Goal: Contribute content: Contribute content

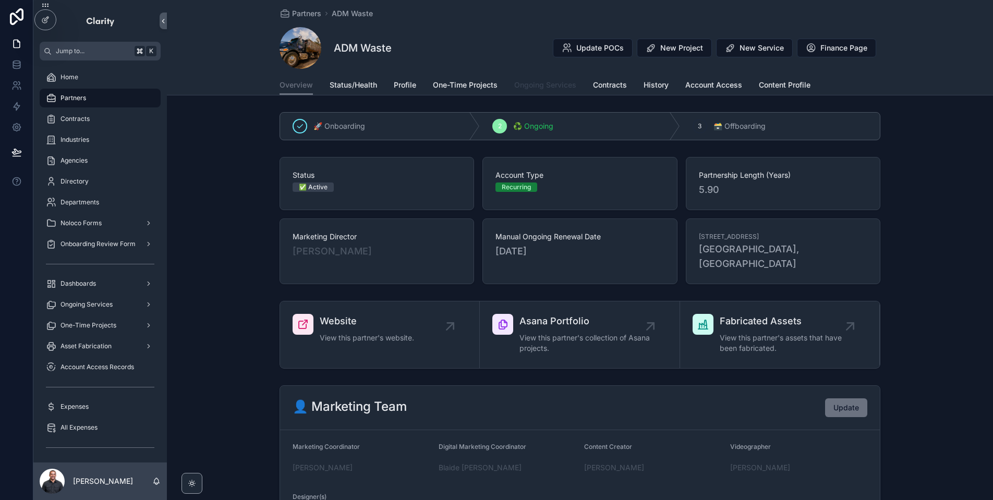
click at [548, 82] on span "Ongoing Services" at bounding box center [545, 85] width 62 height 10
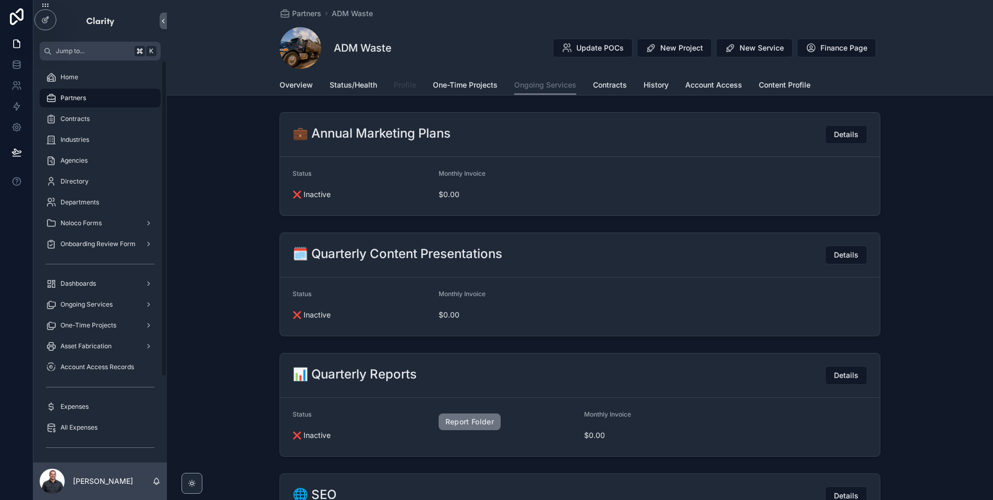
click at [398, 91] on link "Profile" at bounding box center [405, 86] width 22 height 21
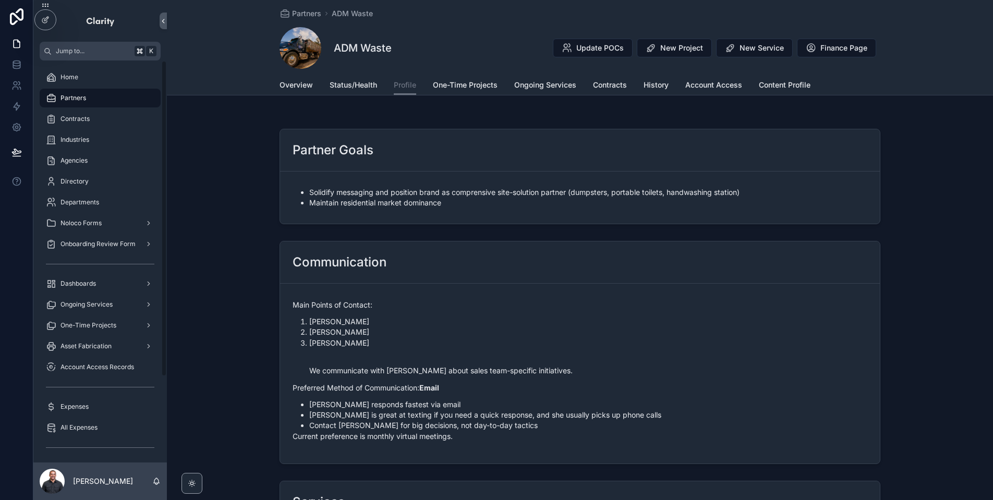
click at [115, 102] on div "Partners" at bounding box center [100, 98] width 109 height 17
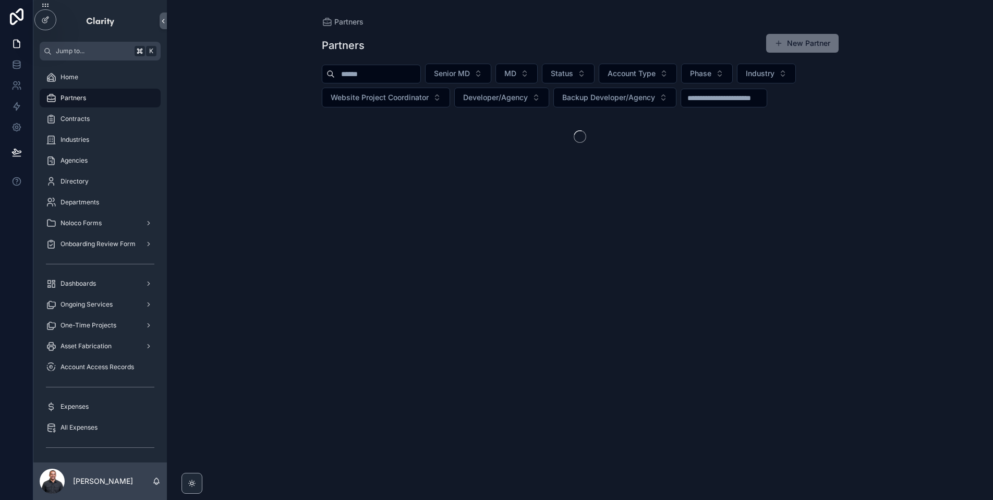
click at [412, 69] on input "scrollable content" at bounding box center [378, 74] width 86 height 15
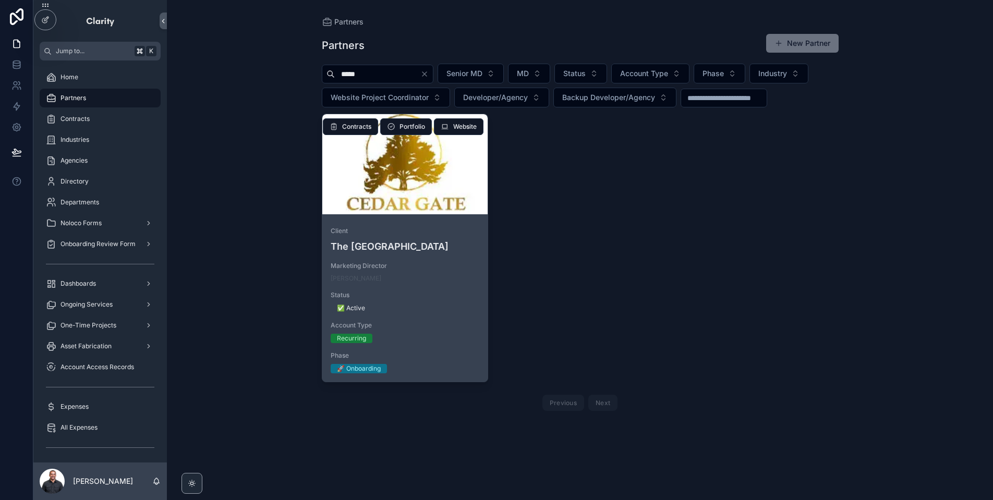
type input "*****"
click at [417, 190] on div "scrollable content" at bounding box center [405, 164] width 166 height 100
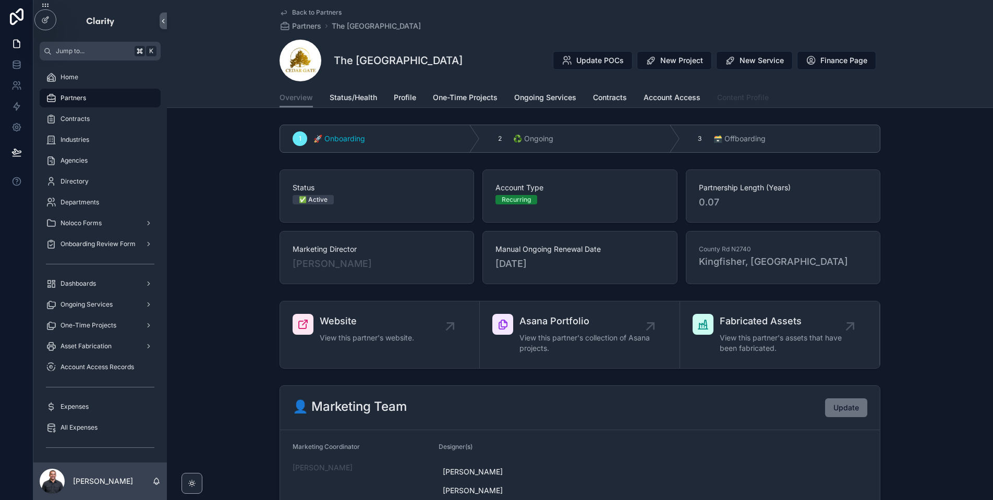
click at [734, 100] on span "Content Profile" at bounding box center [743, 97] width 52 height 10
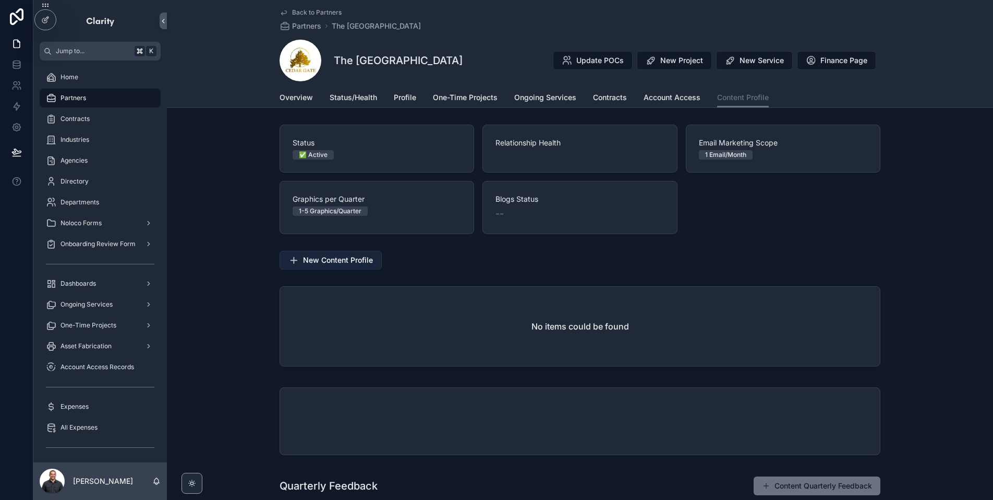
click at [330, 260] on span "New Content Profile" at bounding box center [338, 260] width 70 height 10
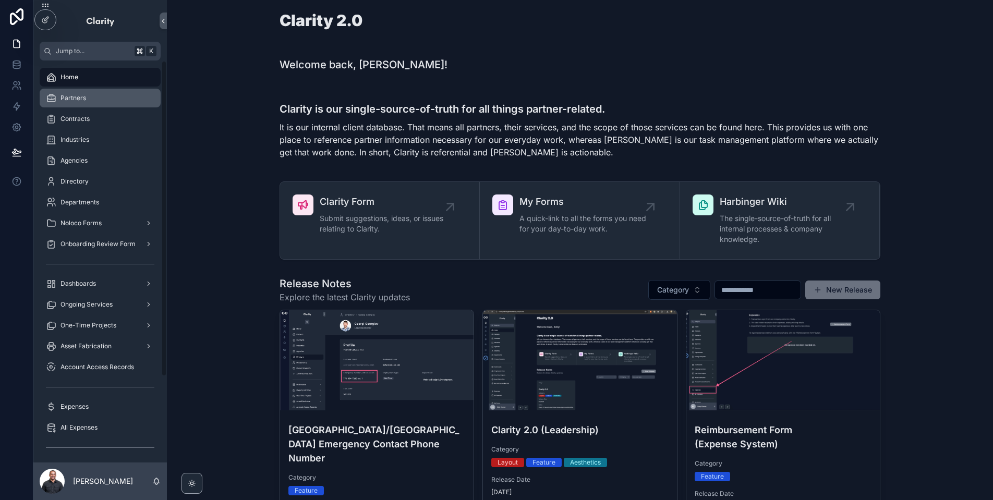
click at [69, 95] on span "Partners" at bounding box center [74, 98] width 26 height 8
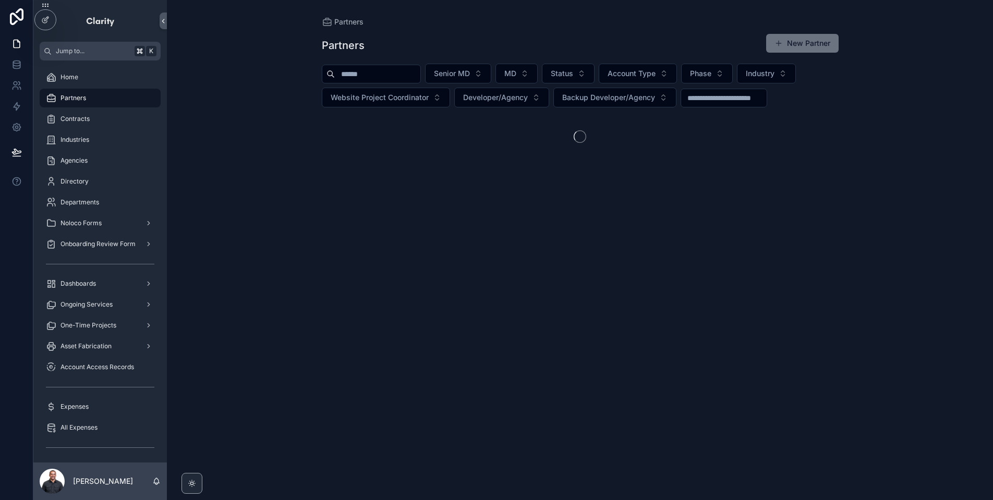
click at [393, 77] on input "scrollable content" at bounding box center [378, 74] width 86 height 15
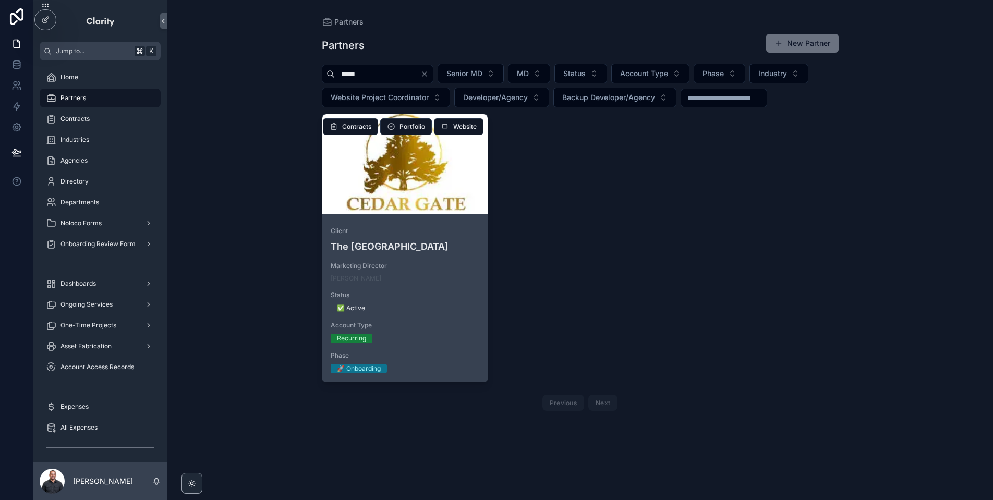
type input "*****"
click at [409, 197] on div "scrollable content" at bounding box center [405, 164] width 166 height 100
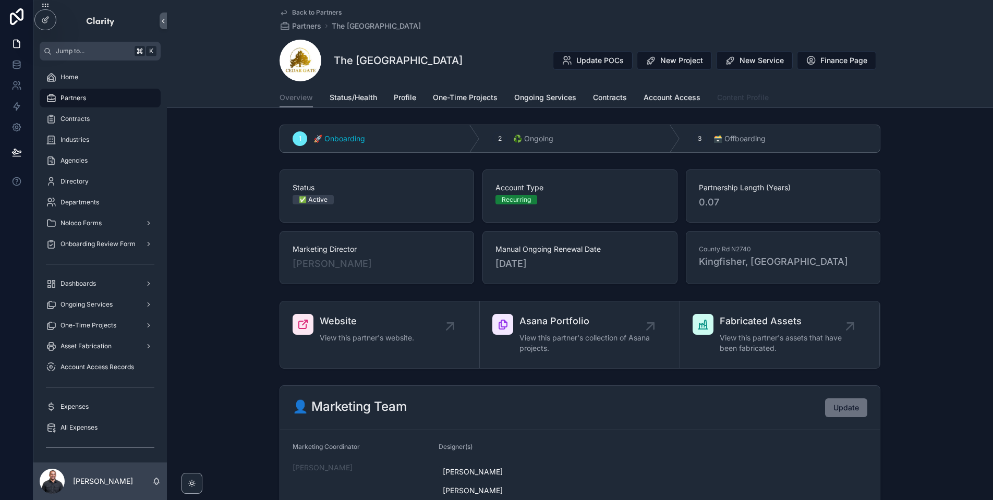
click at [747, 96] on span "Content Profile" at bounding box center [743, 97] width 52 height 10
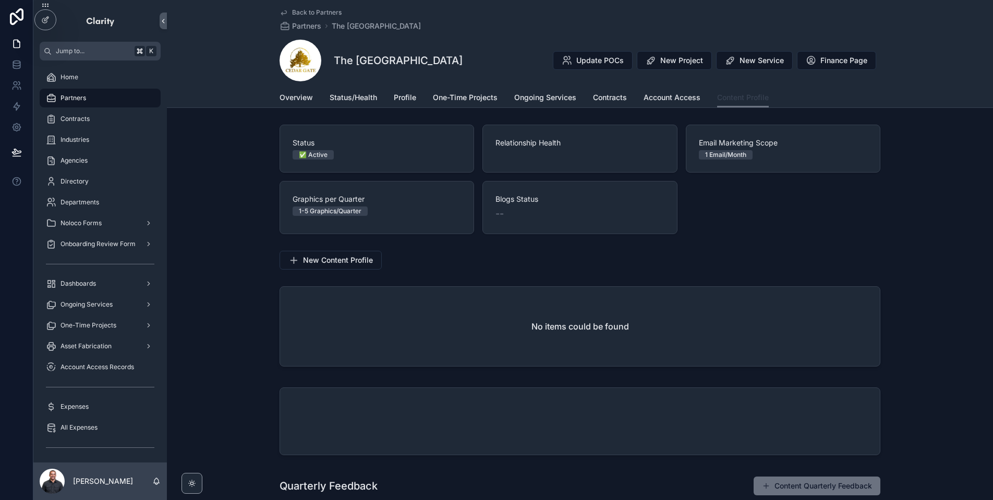
scroll to position [7, 0]
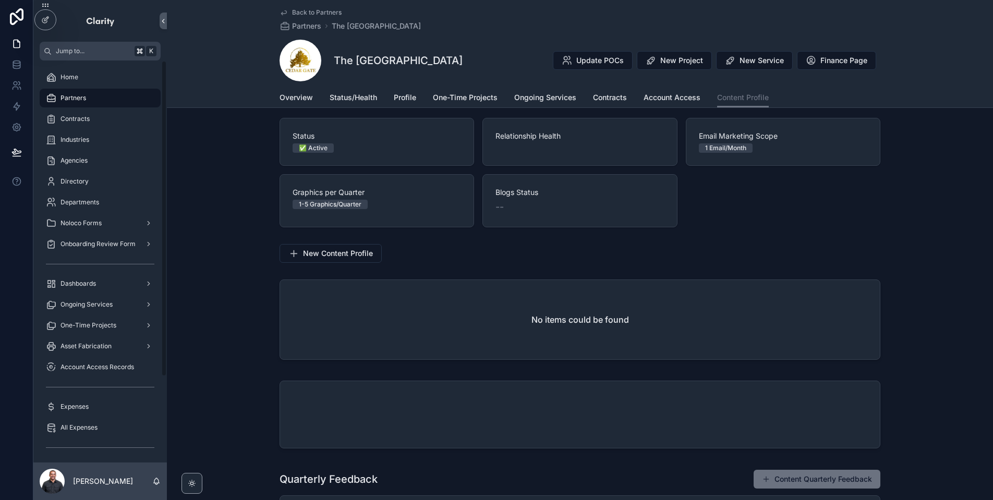
click at [106, 95] on div "Partners" at bounding box center [100, 98] width 109 height 17
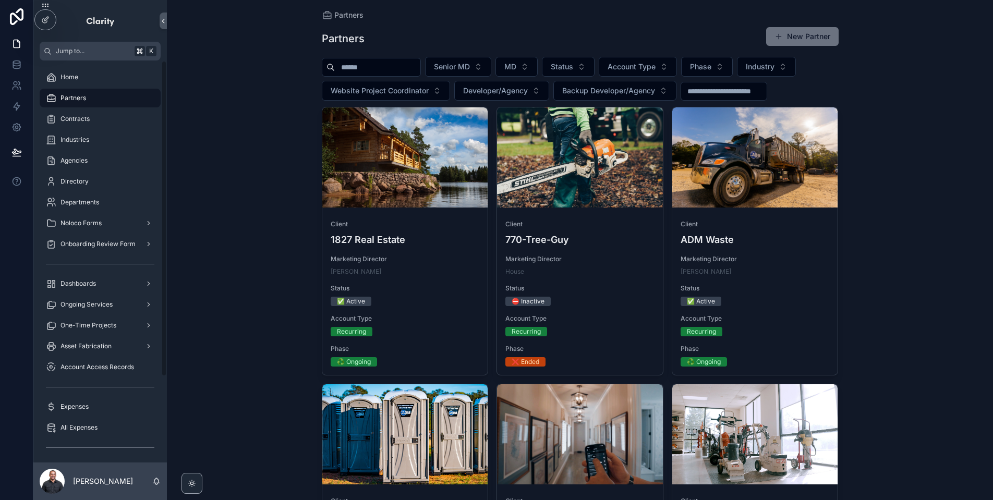
click at [362, 69] on input "scrollable content" at bounding box center [378, 67] width 86 height 15
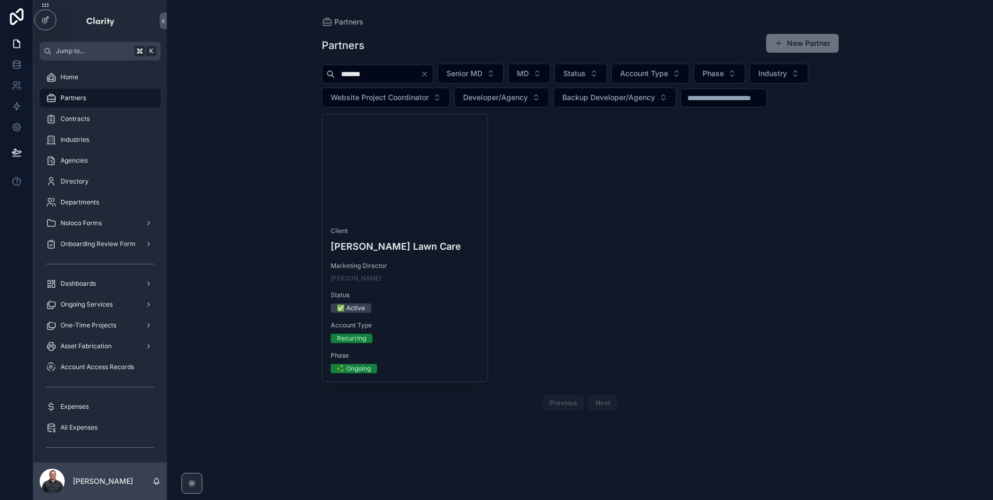
type input "*******"
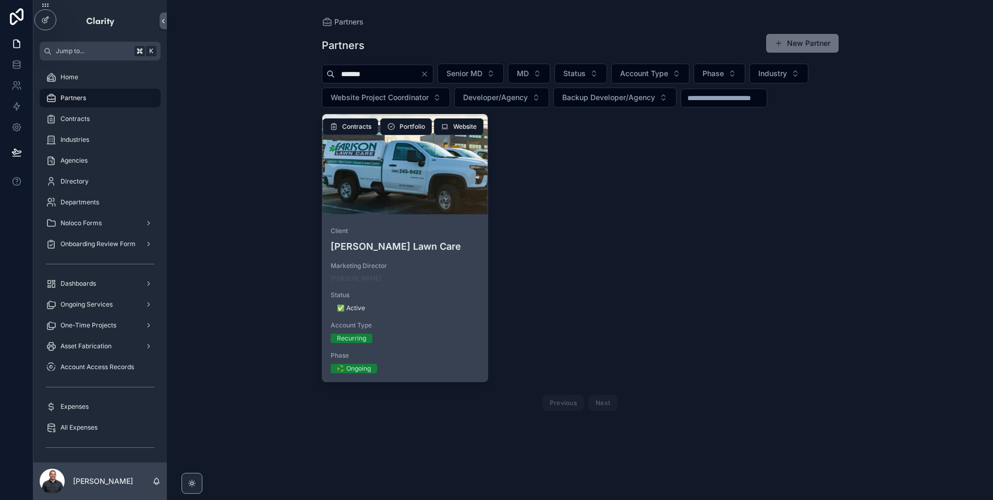
click at [431, 190] on div "scrollable content" at bounding box center [405, 164] width 166 height 100
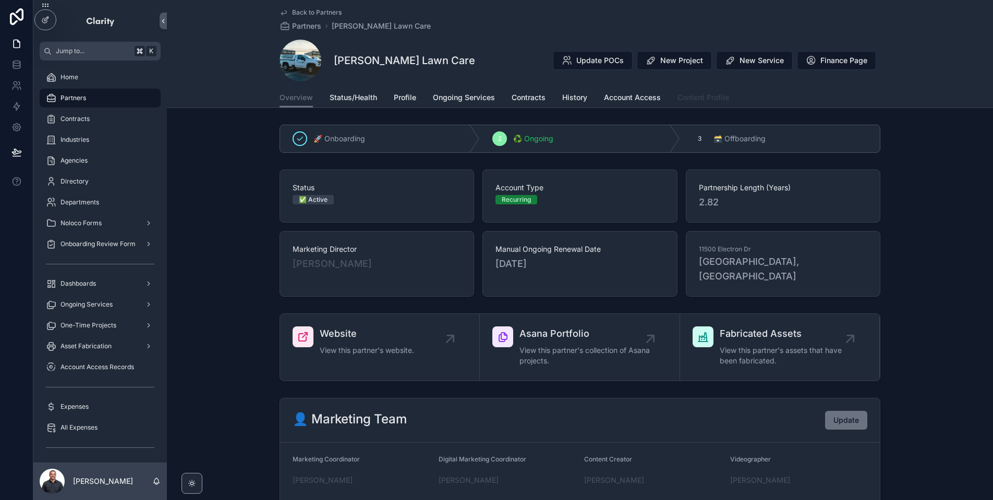
click at [720, 88] on link "Content Profile" at bounding box center [704, 98] width 52 height 21
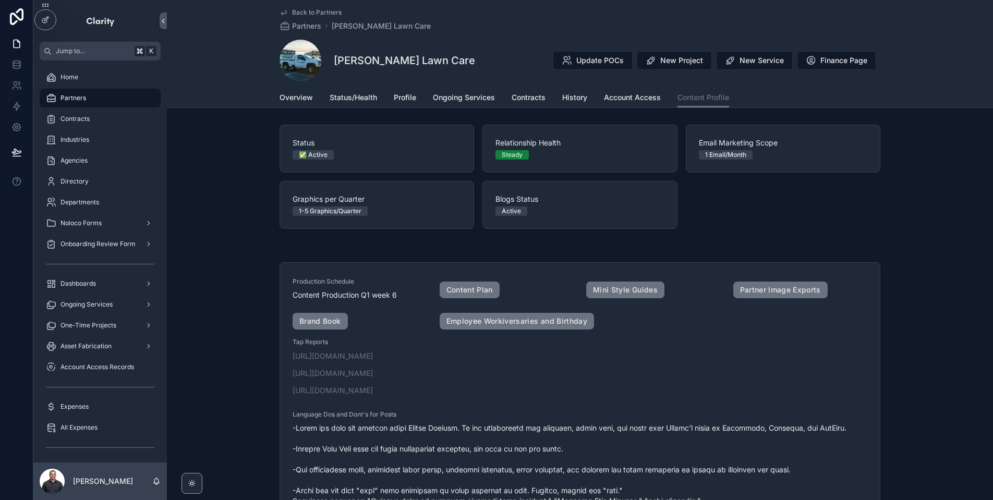
click at [290, 8] on link "Back to Partners" at bounding box center [311, 12] width 62 height 8
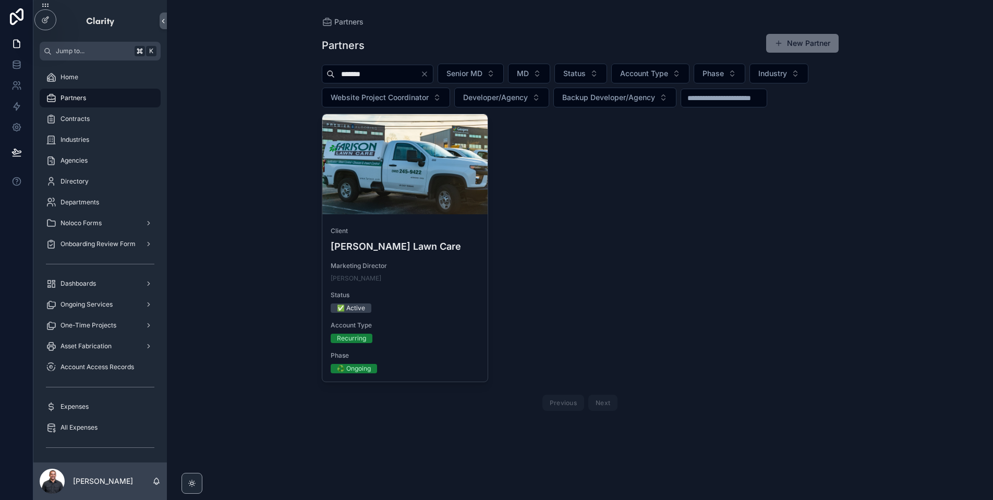
click at [427, 72] on icon "Clear" at bounding box center [425, 74] width 4 height 4
click at [408, 77] on input "scrollable content" at bounding box center [378, 74] width 86 height 15
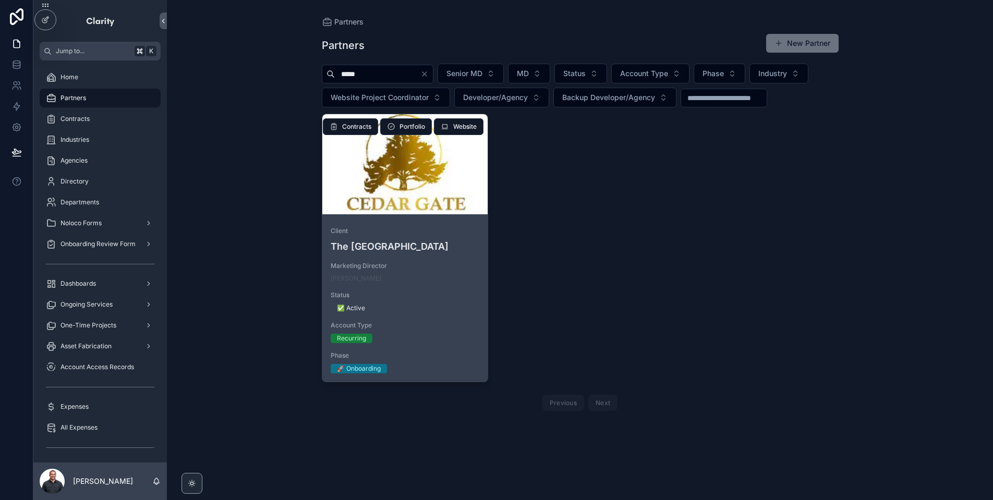
type input "*****"
click at [440, 223] on div "Client The Cedar Gate Marketing Director Sal Longo Status ✅ Active Account Type…" at bounding box center [405, 300] width 166 height 163
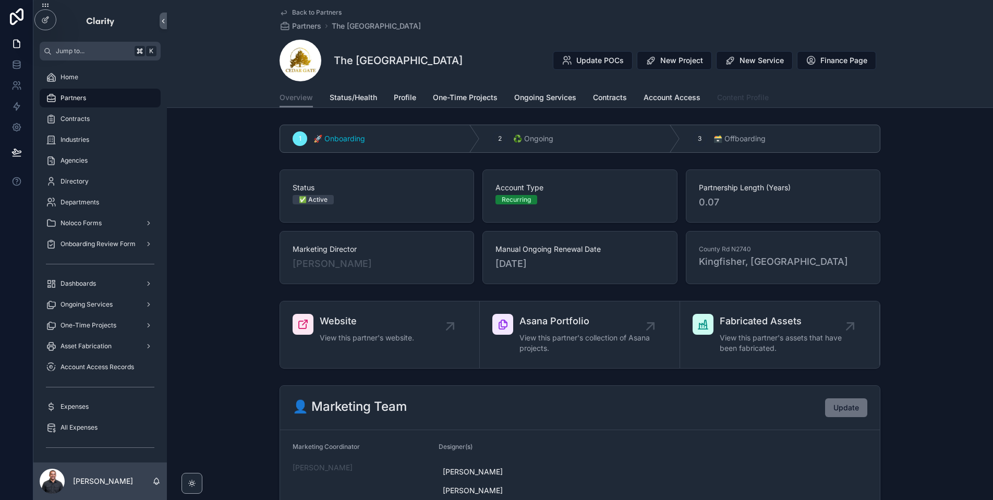
click at [758, 98] on span "Content Profile" at bounding box center [743, 97] width 52 height 10
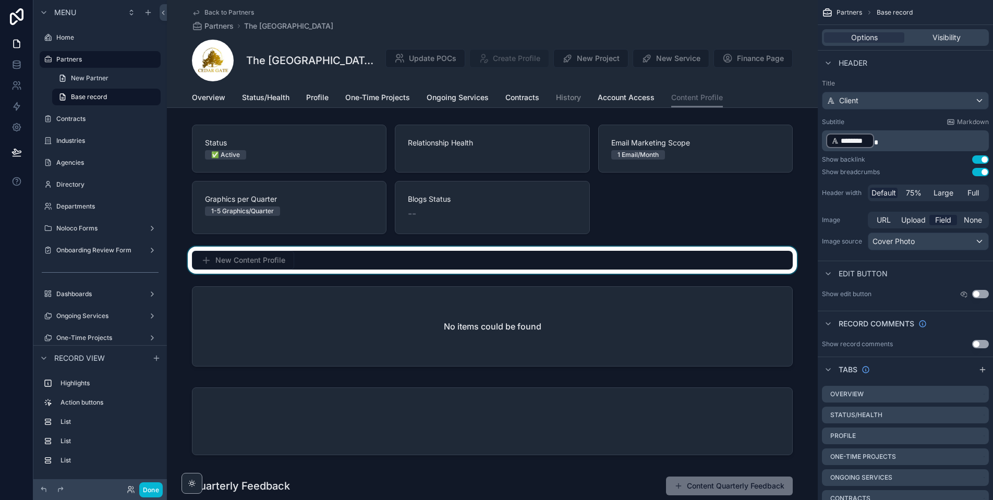
click at [331, 262] on div "scrollable content" at bounding box center [492, 260] width 651 height 27
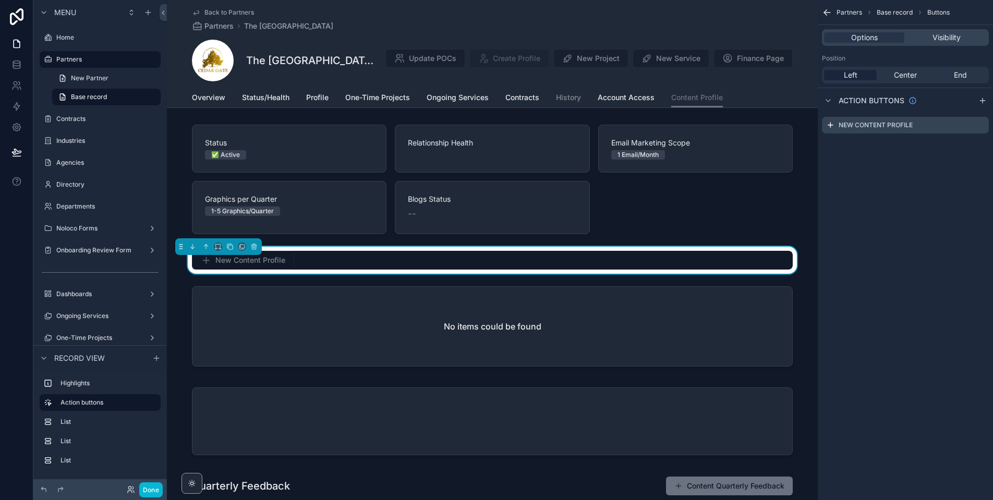
click at [767, 86] on div "Back to Partners Partners The Cedar Gate The Cedar Gate Update POCs Create Prof…" at bounding box center [492, 44] width 601 height 88
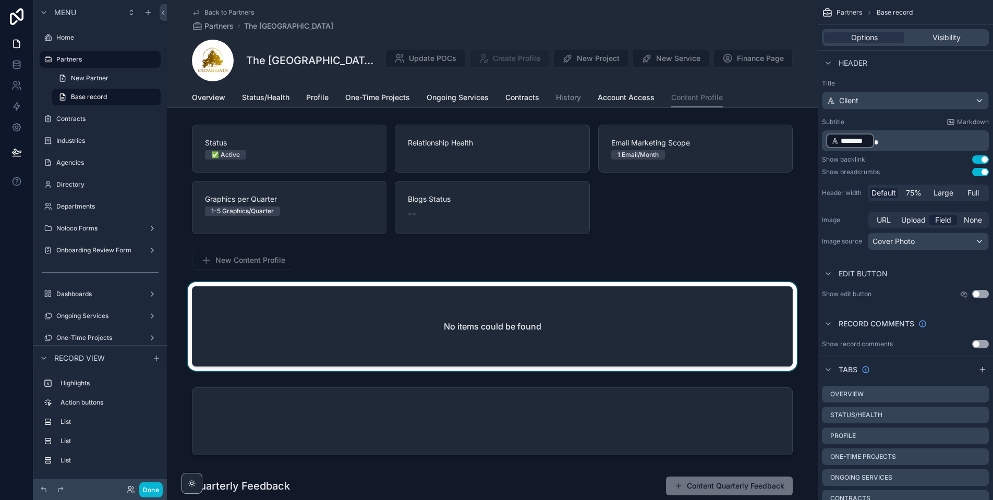
click at [388, 314] on div "scrollable content" at bounding box center [492, 328] width 651 height 93
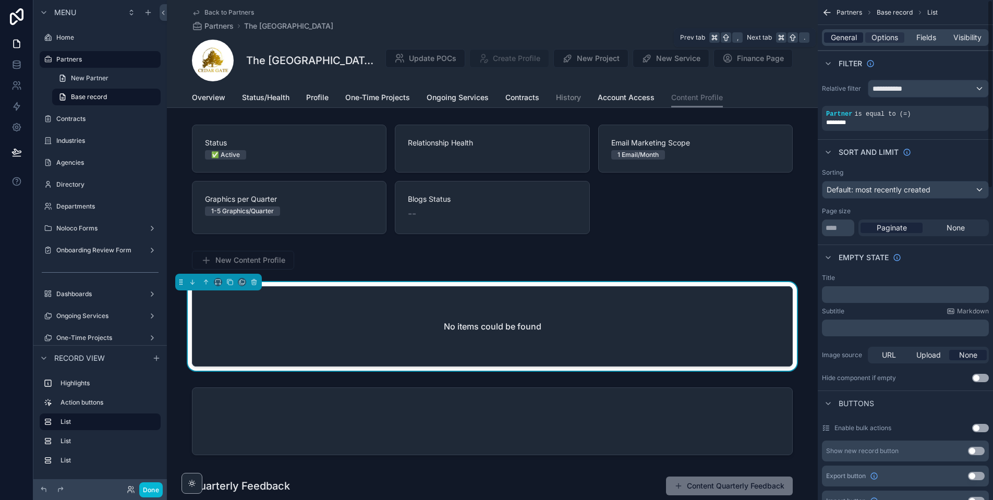
click at [832, 40] on span "General" at bounding box center [844, 37] width 26 height 10
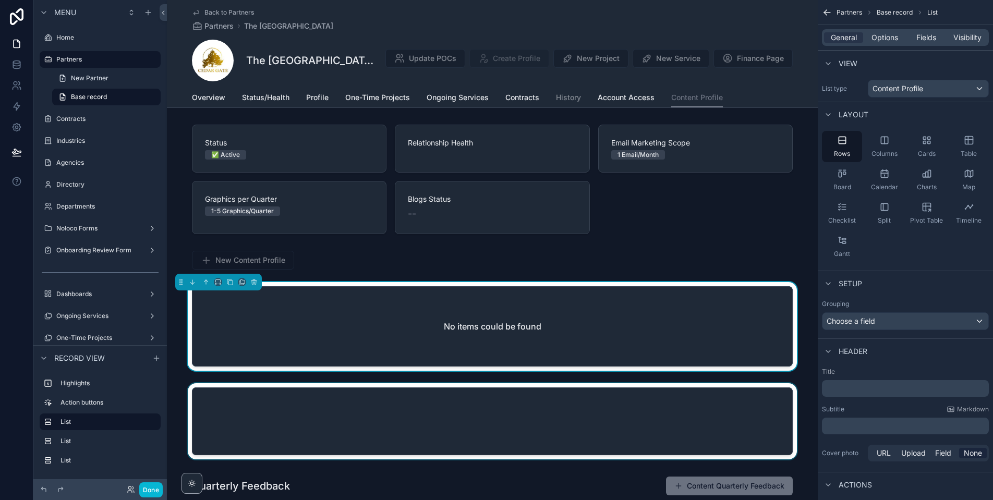
click at [619, 423] on div "scrollable content" at bounding box center [492, 424] width 651 height 80
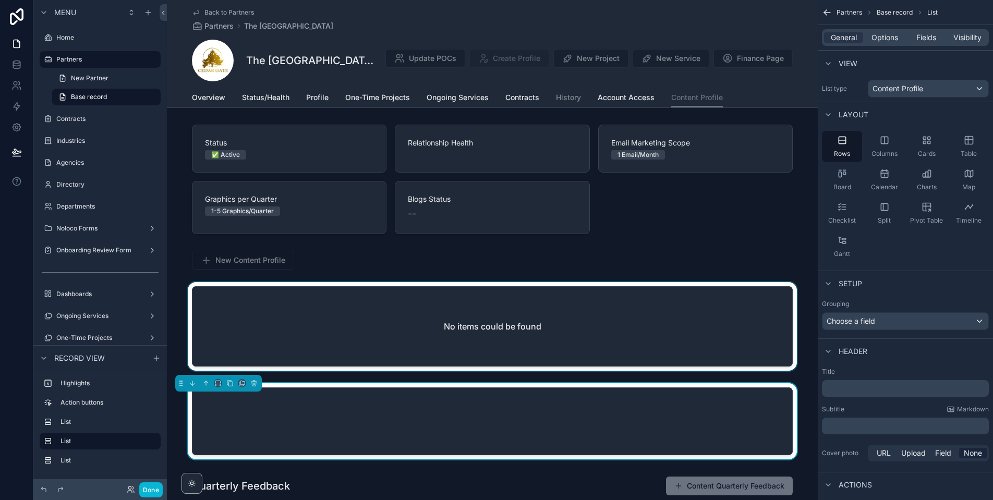
click at [619, 307] on div "scrollable content" at bounding box center [492, 328] width 651 height 93
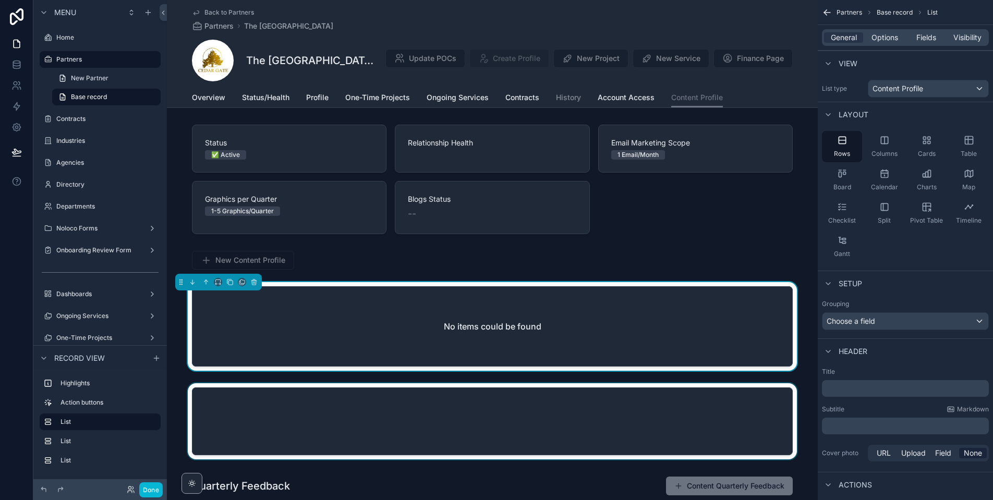
click at [565, 406] on div "scrollable content" at bounding box center [492, 424] width 651 height 80
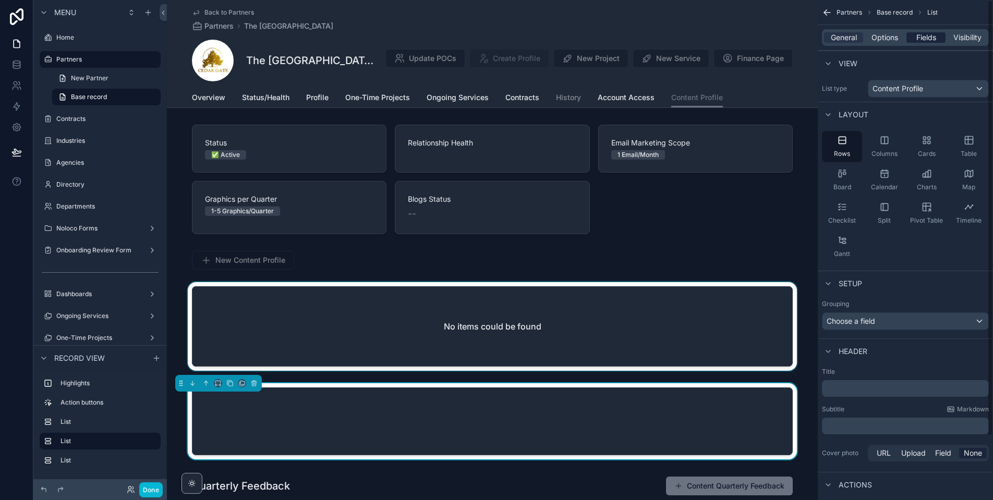
click at [930, 40] on span "Fields" at bounding box center [927, 37] width 20 height 10
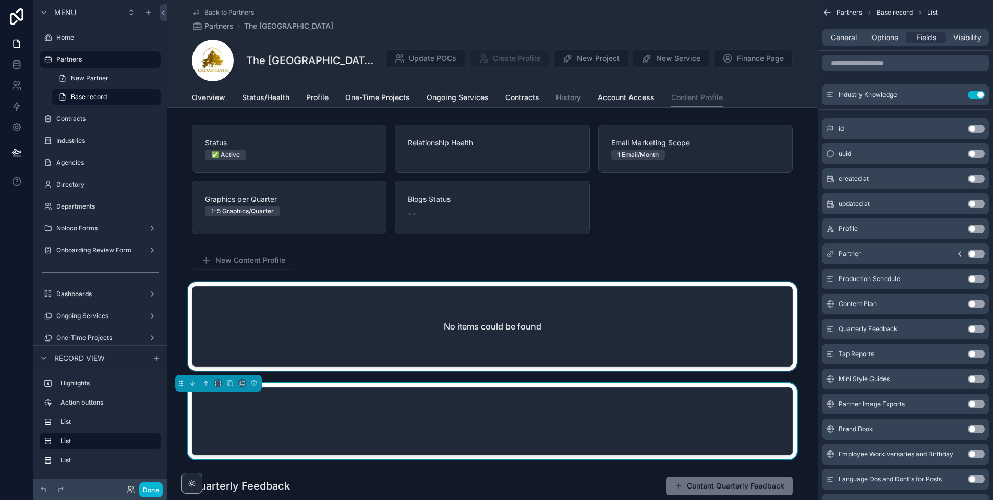
click at [545, 333] on div "scrollable content" at bounding box center [492, 328] width 651 height 93
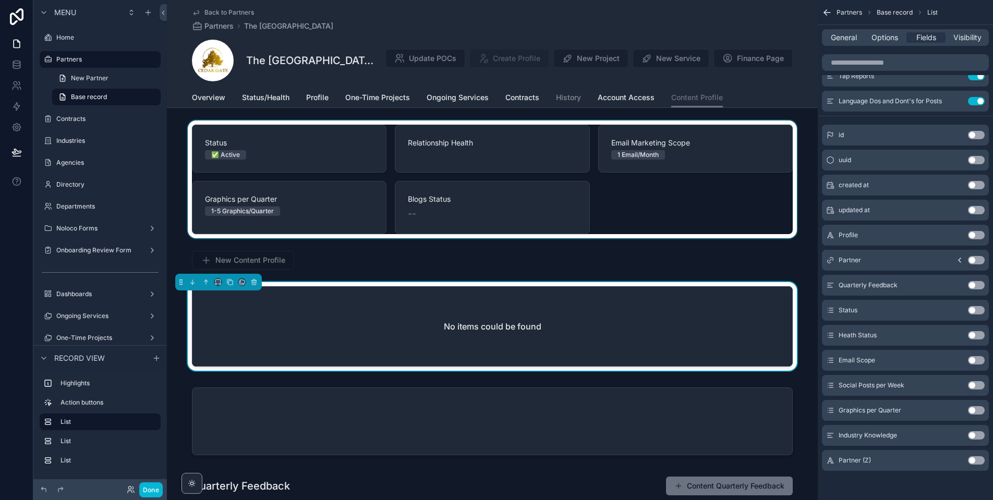
click at [664, 214] on div "scrollable content" at bounding box center [492, 180] width 651 height 118
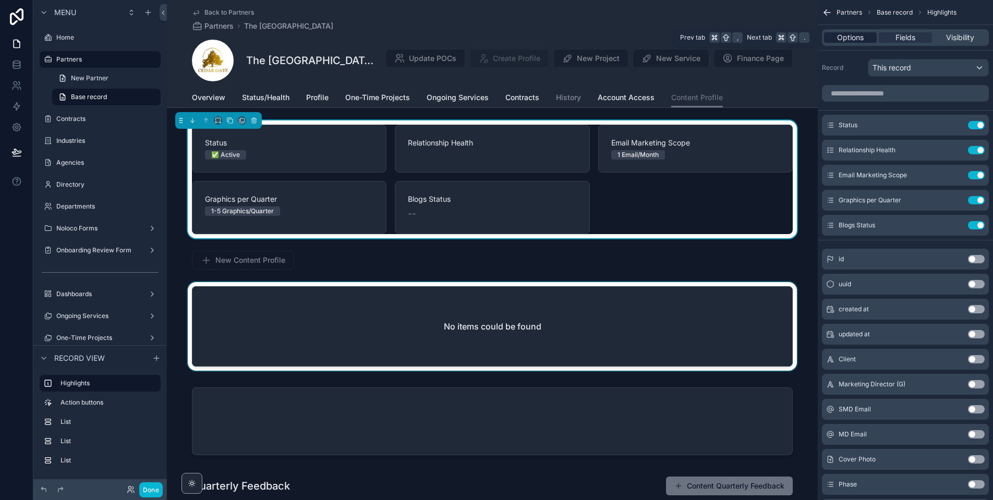
click at [845, 37] on span "Options" at bounding box center [850, 37] width 27 height 10
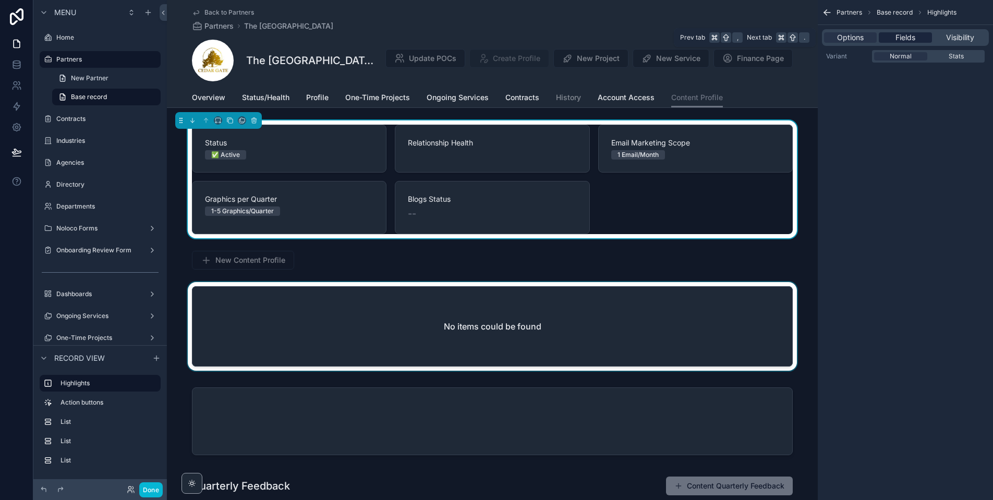
click at [896, 35] on span "Fields" at bounding box center [906, 37] width 20 height 10
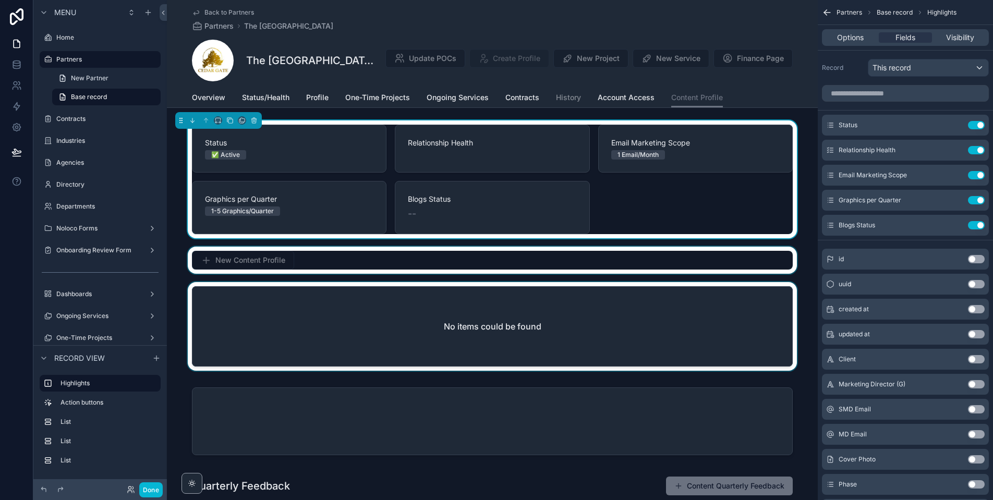
click at [326, 270] on div "scrollable content" at bounding box center [492, 260] width 651 height 27
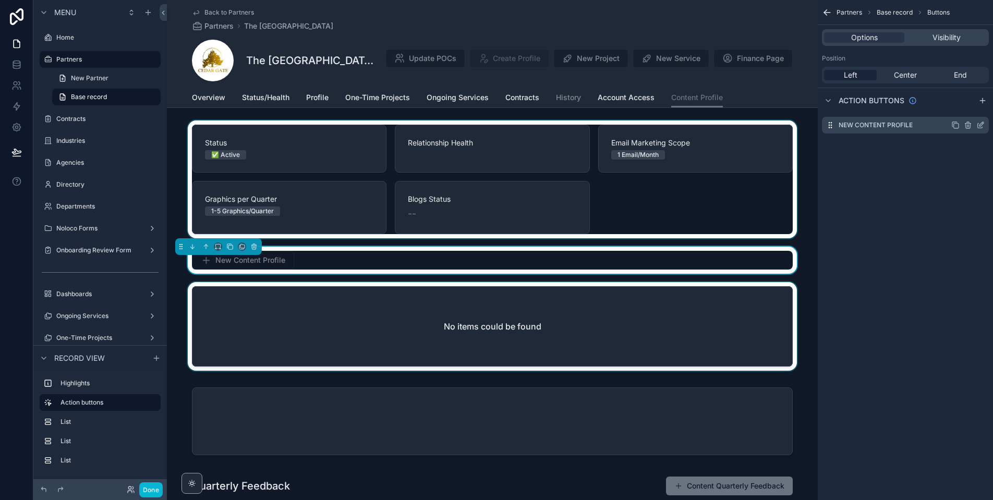
click at [980, 128] on icon "scrollable content" at bounding box center [980, 126] width 5 height 5
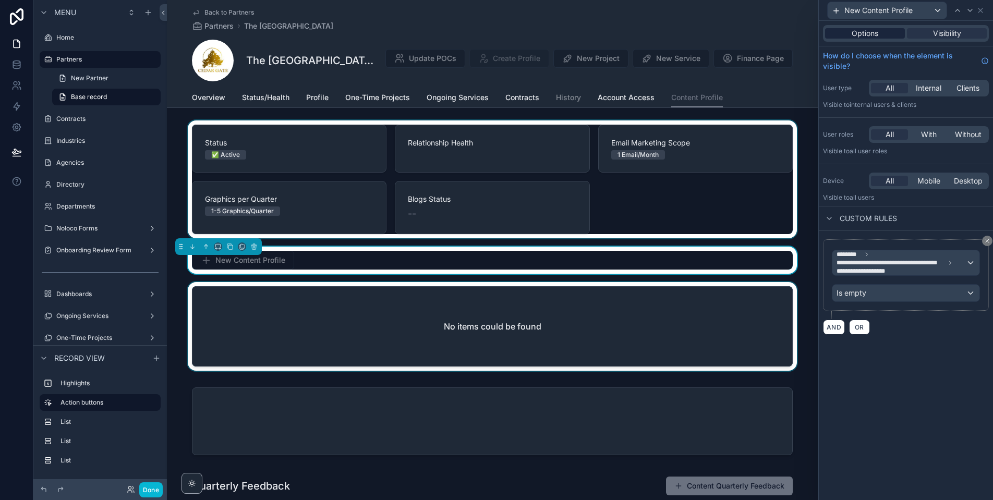
click at [847, 35] on div "Options" at bounding box center [865, 33] width 80 height 10
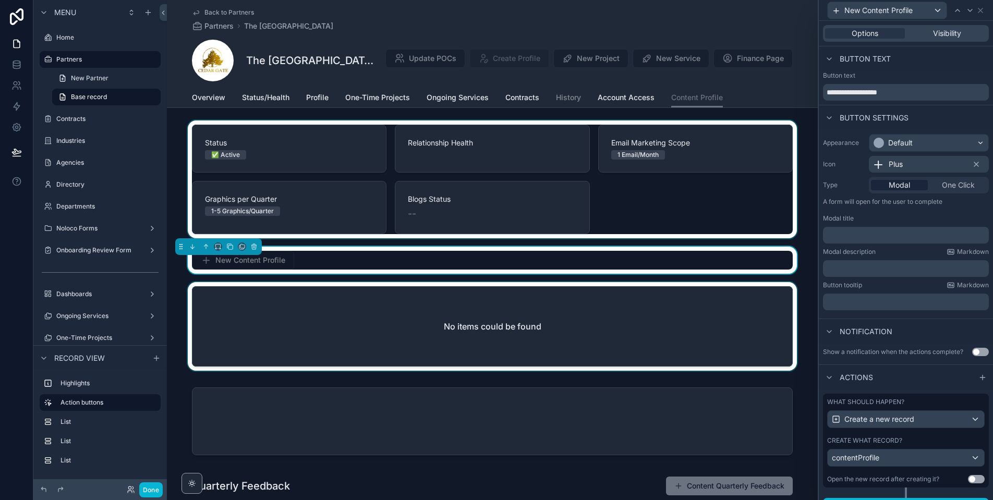
scroll to position [19, 0]
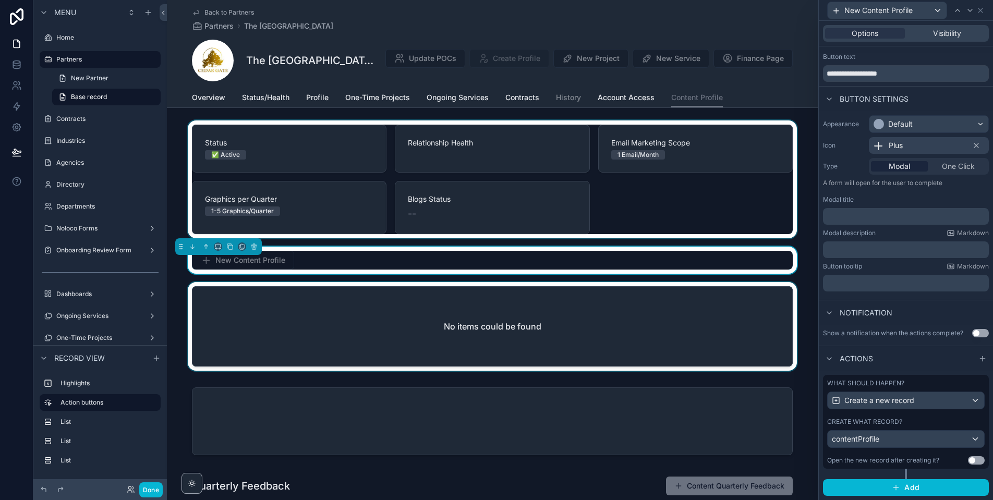
click at [936, 422] on div "Create what record?" at bounding box center [907, 422] width 158 height 8
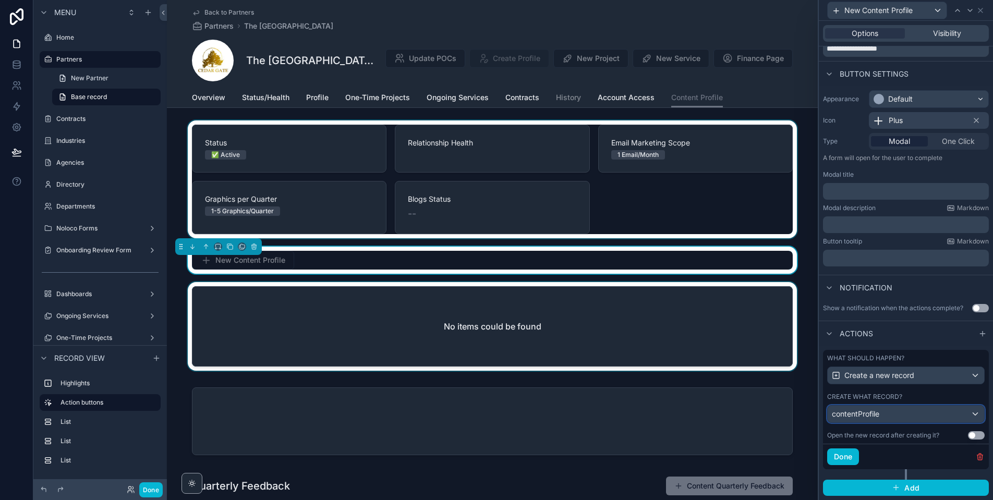
click at [890, 415] on div "contentProfile" at bounding box center [906, 414] width 157 height 17
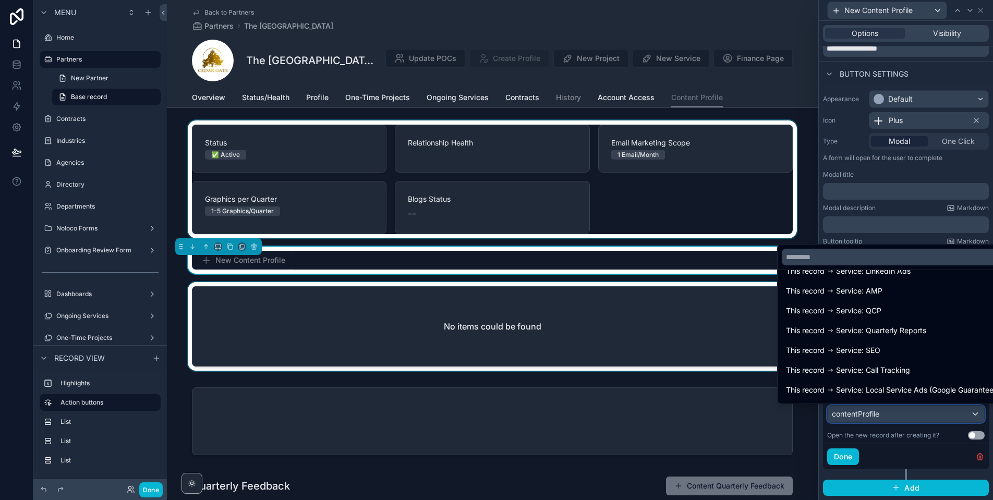
scroll to position [0, 0]
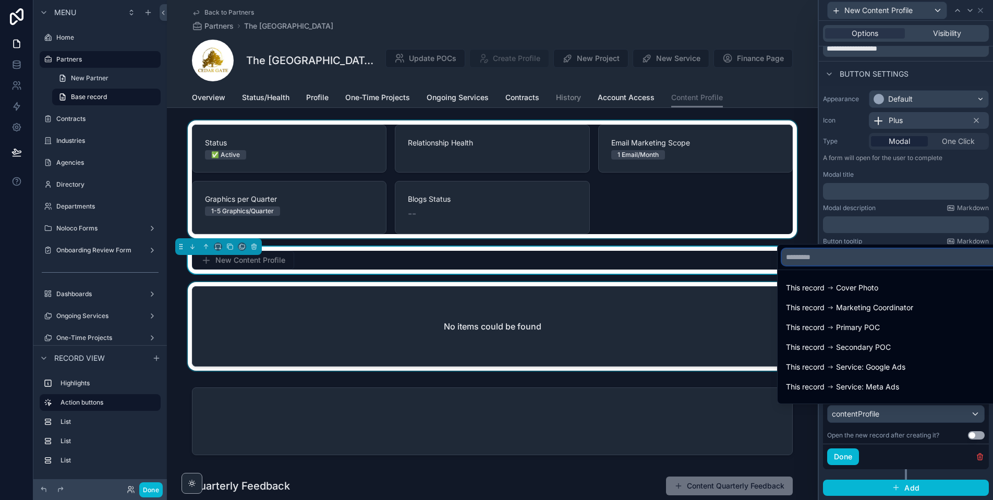
click at [809, 258] on input "text" at bounding box center [893, 257] width 223 height 17
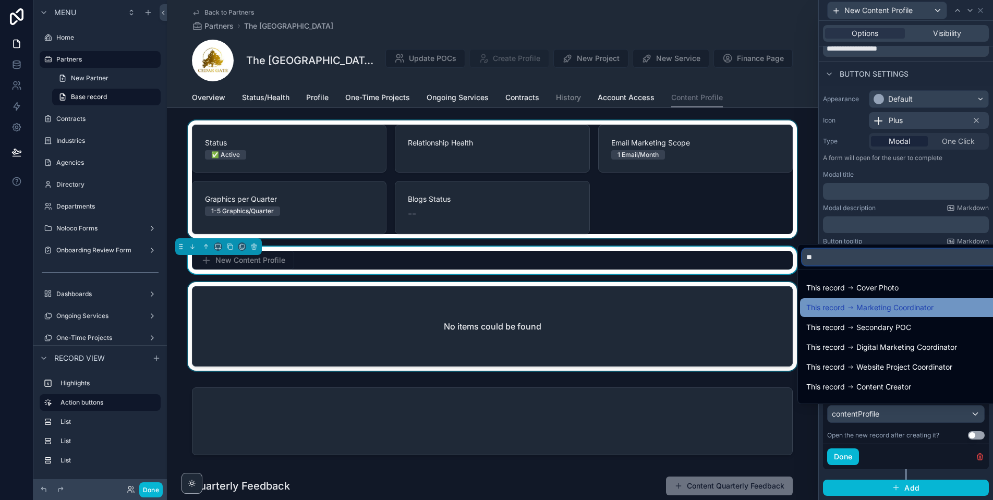
type input "*"
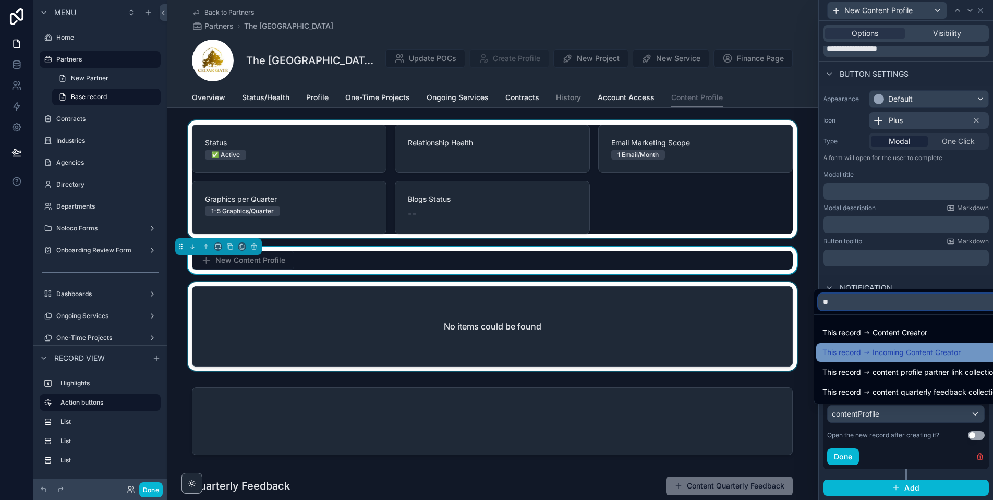
type input "*"
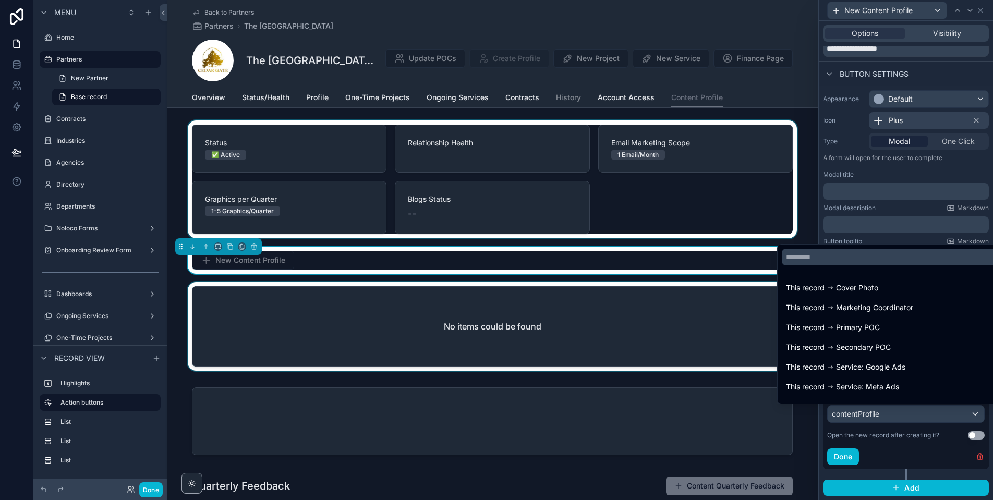
click at [787, 88] on div "Overview Status/Health Profile One-Time Projects Ongoing Services Contracts His…" at bounding box center [492, 98] width 601 height 20
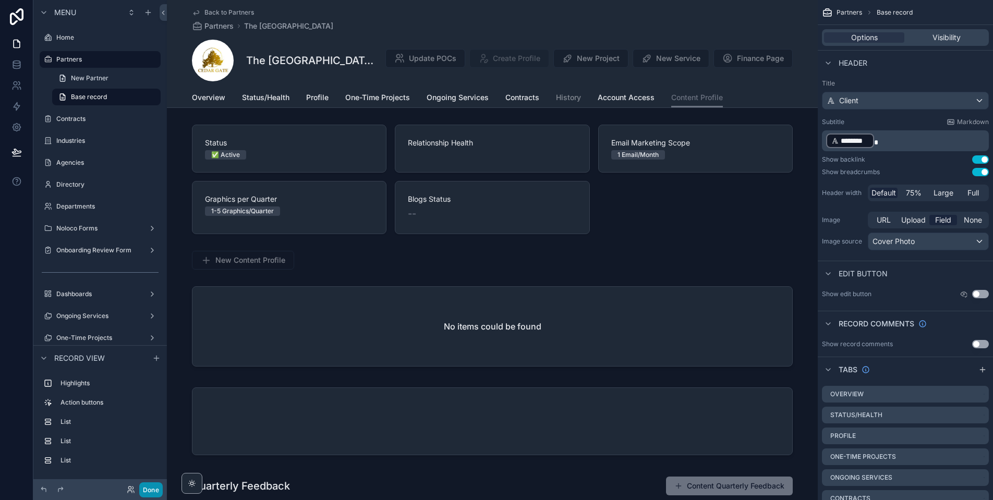
click at [153, 485] on button "Done" at bounding box center [150, 490] width 23 height 15
